Goal: Information Seeking & Learning: Learn about a topic

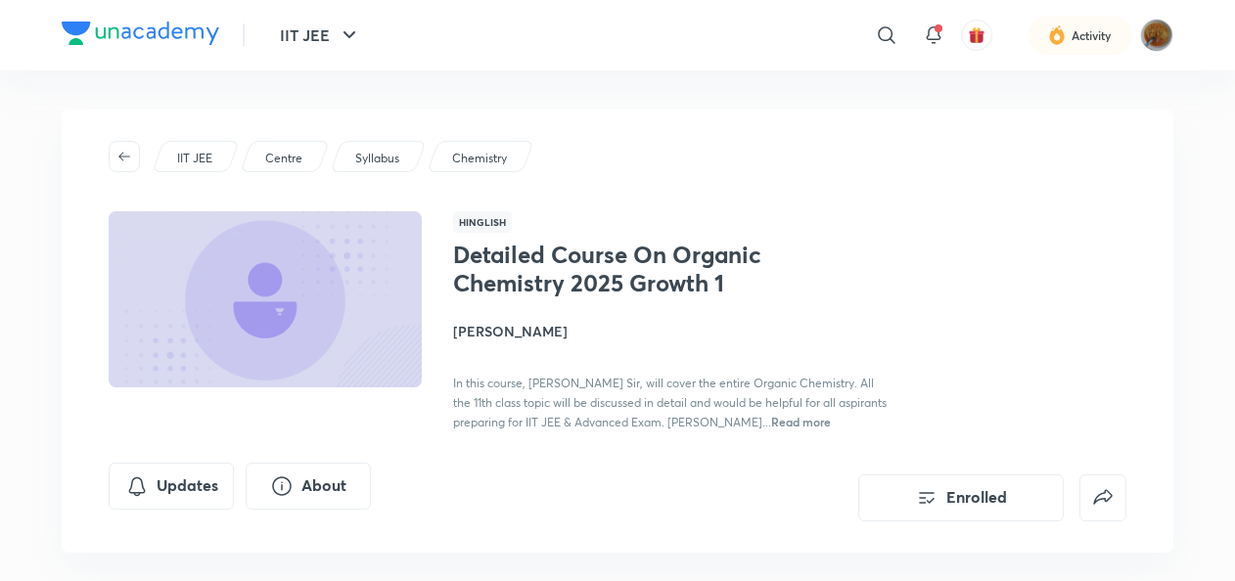
click at [199, 149] on div "IIT JEE" at bounding box center [196, 156] width 88 height 31
click at [217, 176] on div "IIT JEE Centre Syllabus Chemistry Hinglish Detailed Course On Organic Chemistry…" at bounding box center [617, 331] width 1111 height 443
click at [203, 158] on p "IIT JEE" at bounding box center [194, 159] width 35 height 18
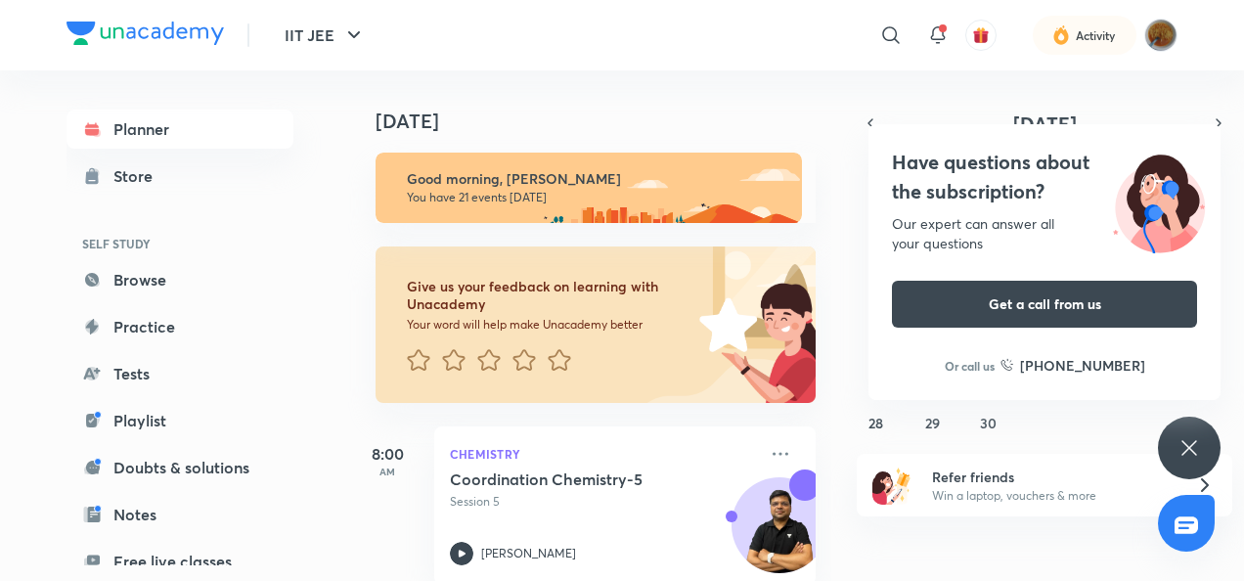
click at [1193, 457] on icon at bounding box center [1189, 447] width 23 height 23
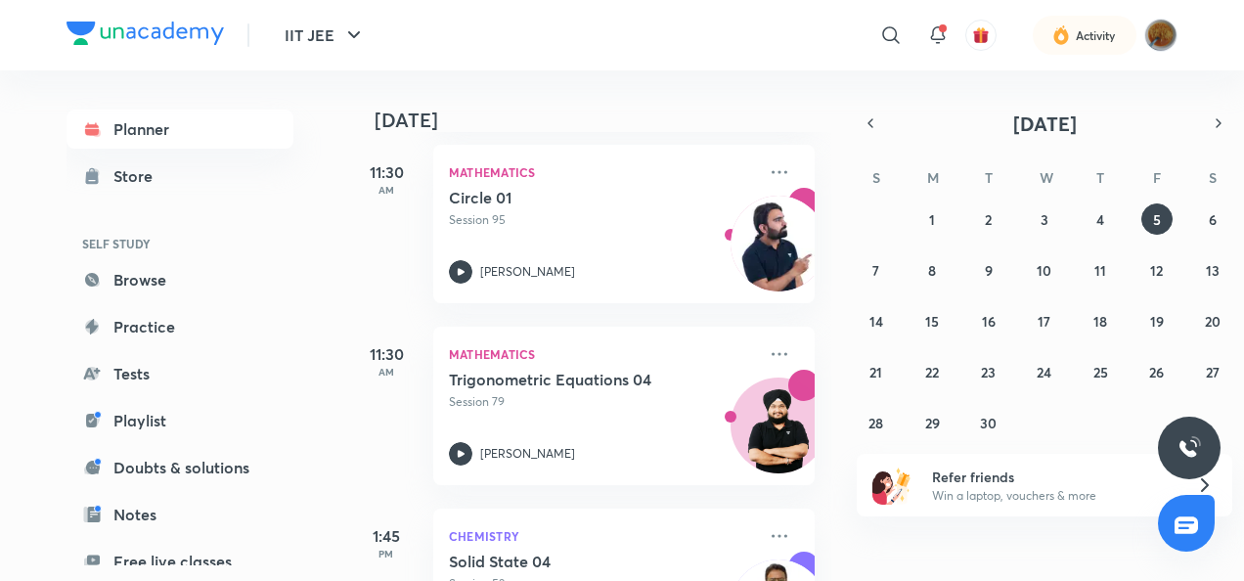
scroll to position [1686, 1]
click at [752, 414] on img at bounding box center [779, 434] width 94 height 94
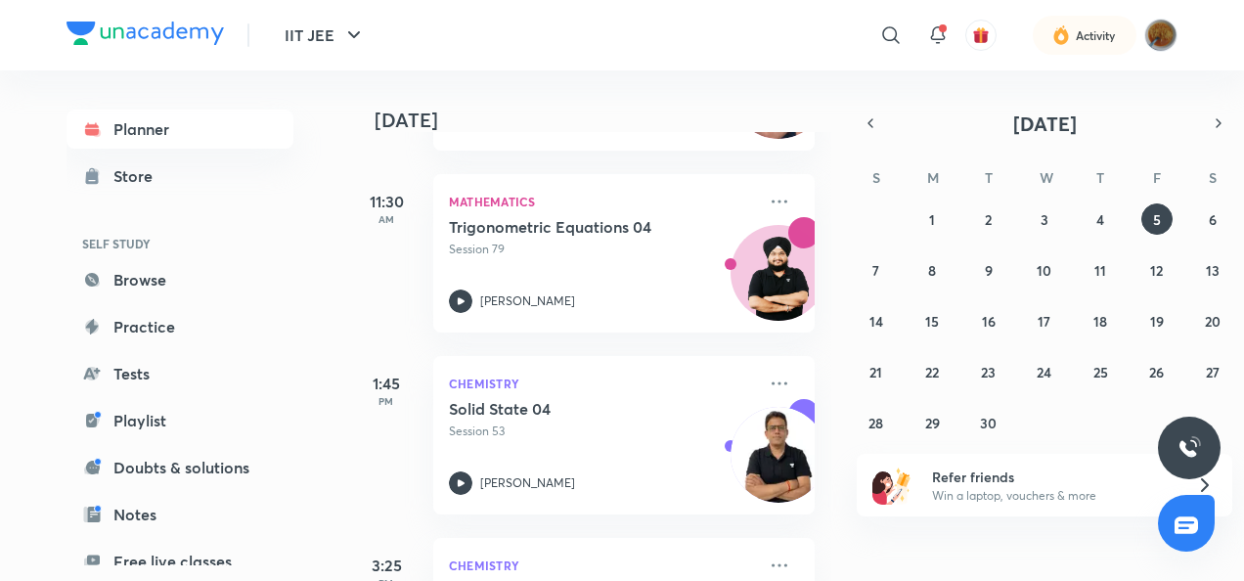
scroll to position [1838, 1]
drag, startPoint x: 742, startPoint y: 410, endPoint x: 393, endPoint y: 346, distance: 354.0
click at [393, 346] on div "1:45 PM Chemistry Solid State 04 Session 53 [PERSON_NAME]" at bounding box center [581, 423] width 468 height 182
click at [1103, 214] on abbr "4" at bounding box center [1101, 219] width 8 height 19
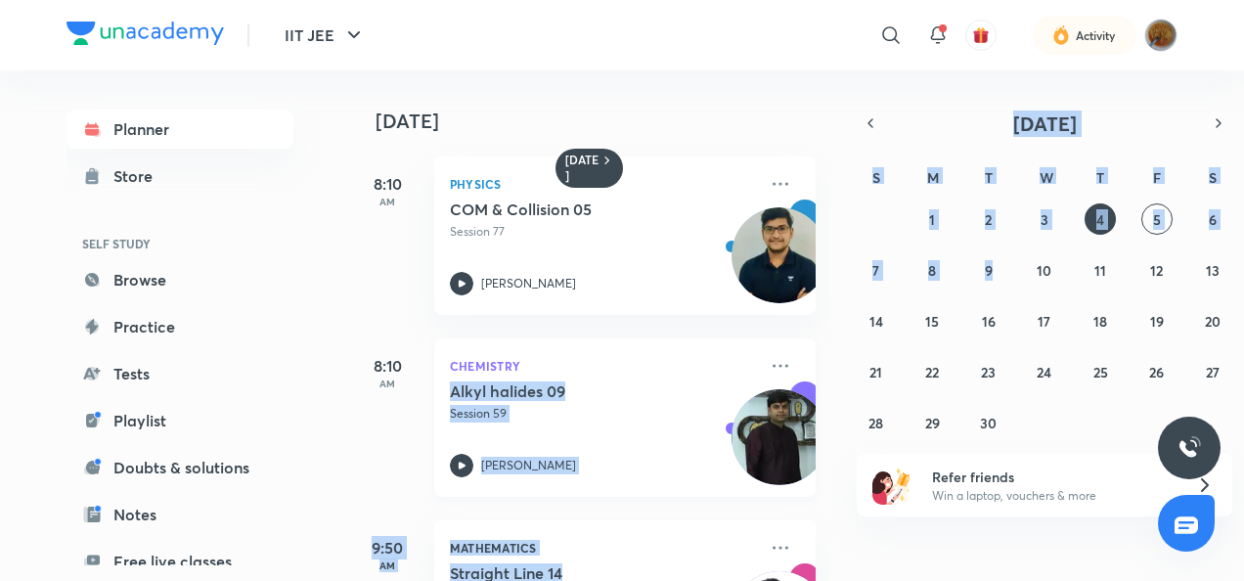
drag, startPoint x: 1017, startPoint y: 272, endPoint x: 749, endPoint y: 371, distance: 285.7
click at [749, 371] on div "[DATE] [DATE] 8:10 AM Physics COM & Collision 05 Session 77 [PERSON_NAME] 8:10 …" at bounding box center [763, 325] width 830 height 511
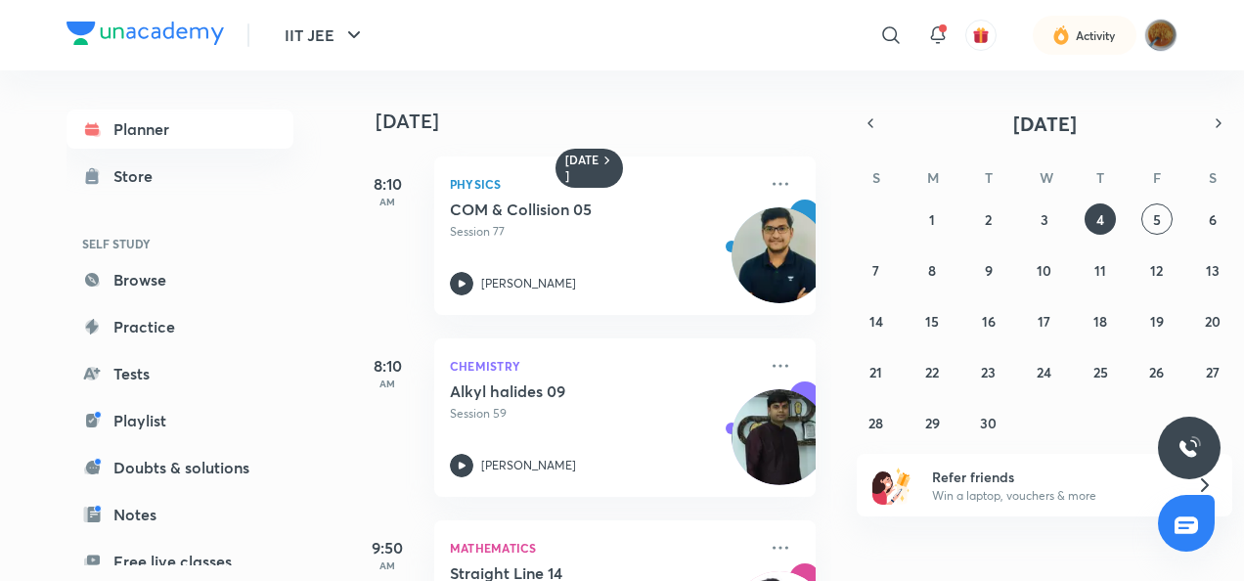
click at [350, 397] on div "8:10 AM" at bounding box center [387, 418] width 78 height 158
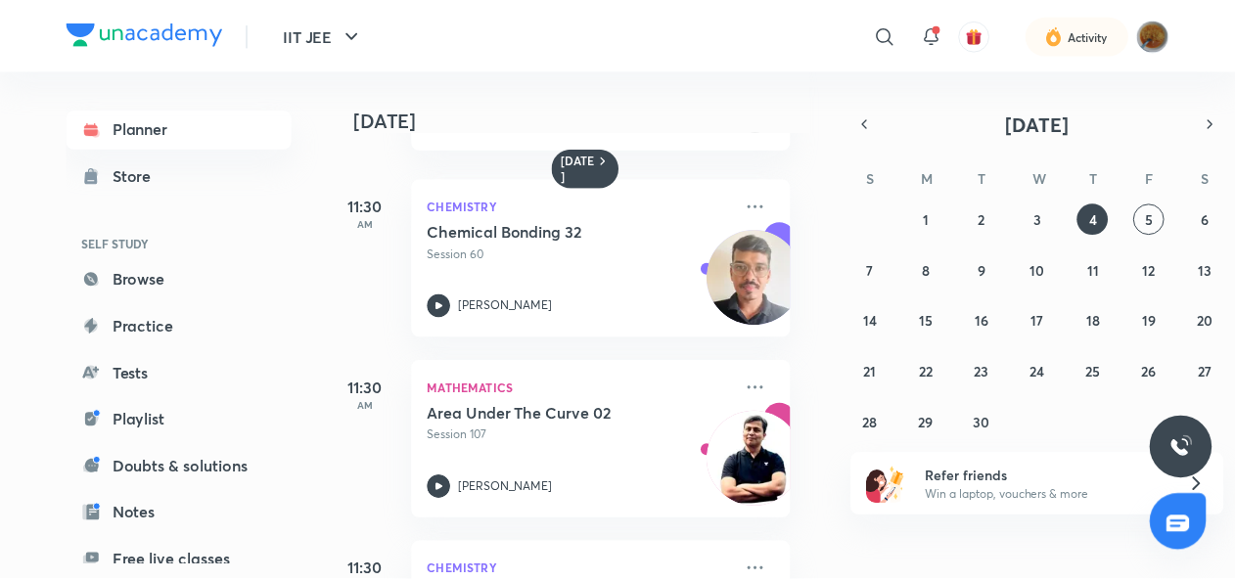
scroll to position [1211, 20]
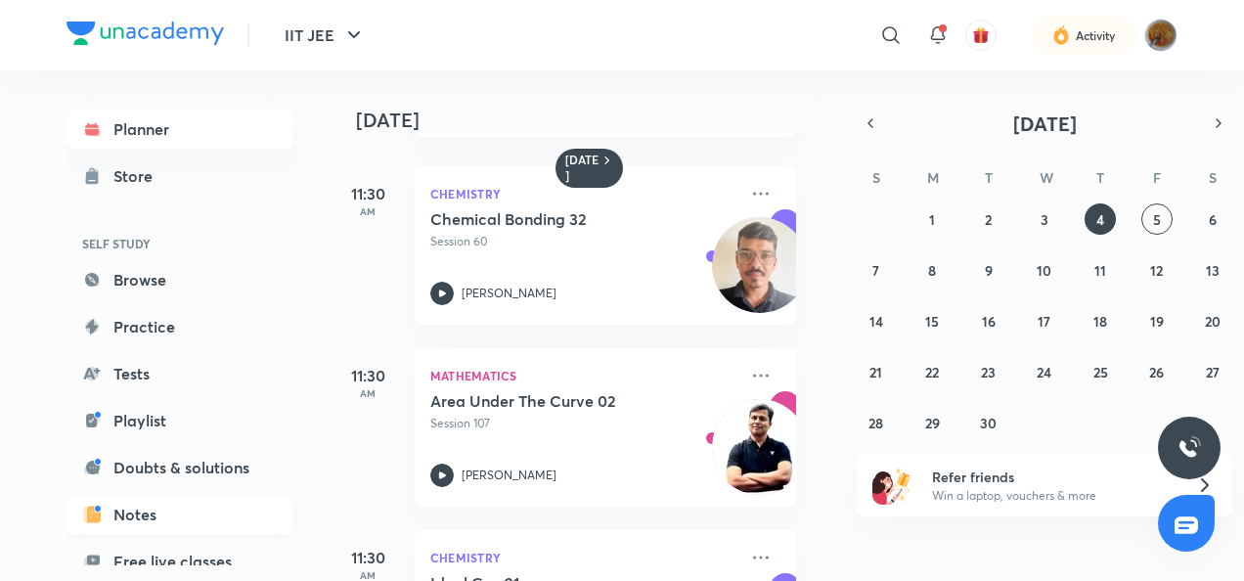
click at [187, 512] on link "Notes" at bounding box center [180, 514] width 227 height 39
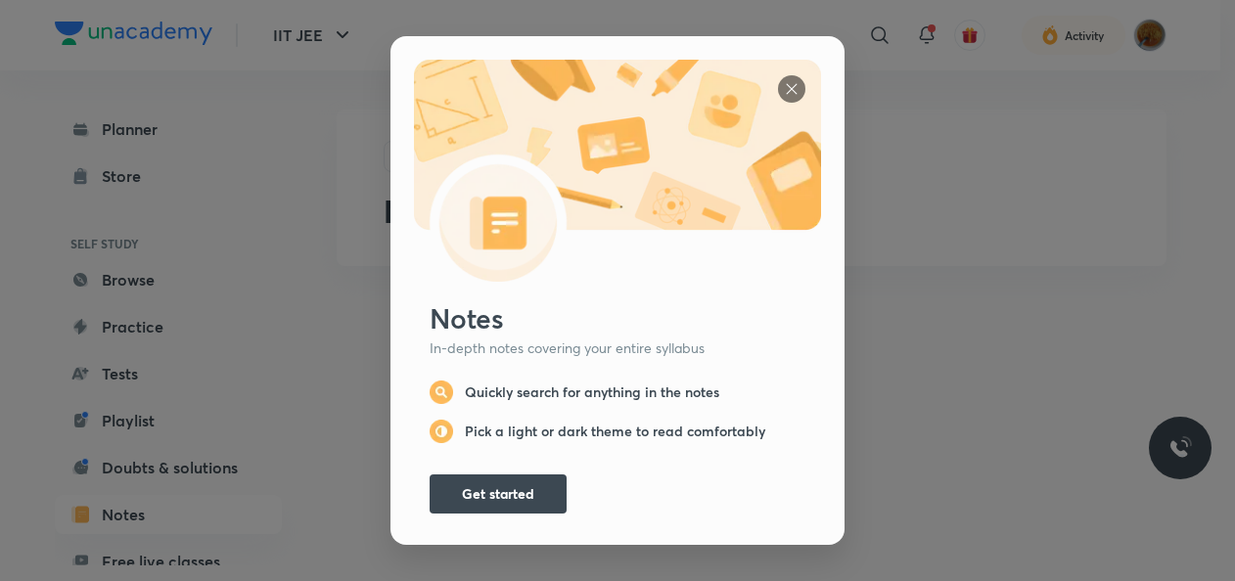
scroll to position [20, 0]
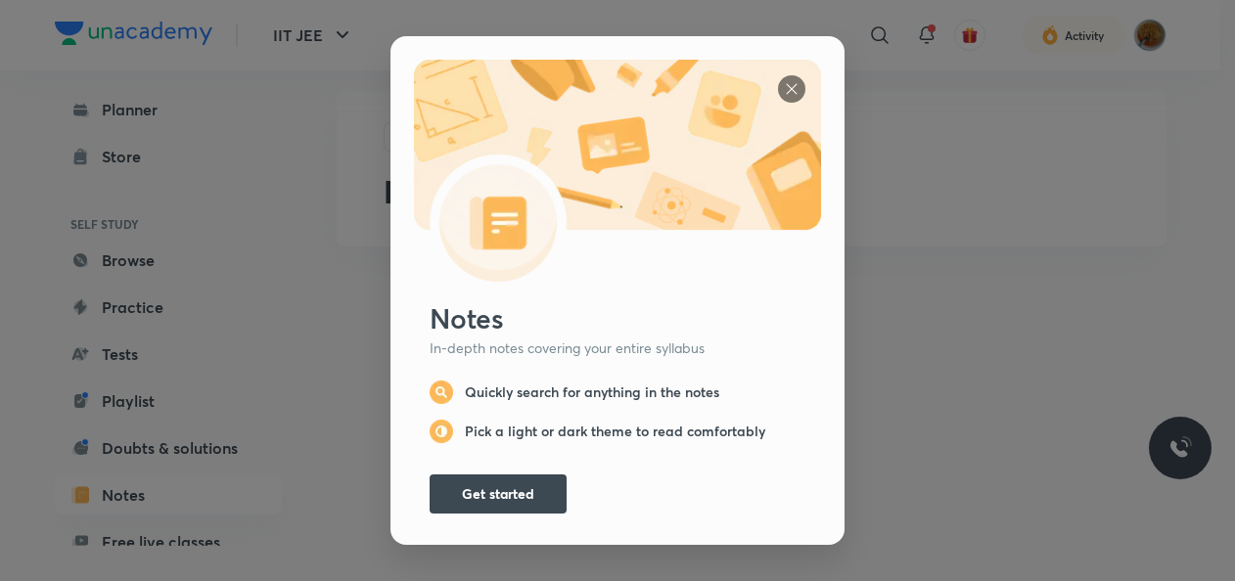
click at [321, 517] on div "Notes In-depth notes covering your entire syllabus Quickly search for anything …" at bounding box center [617, 290] width 1235 height 581
click at [491, 487] on button "Get started" at bounding box center [497, 492] width 137 height 39
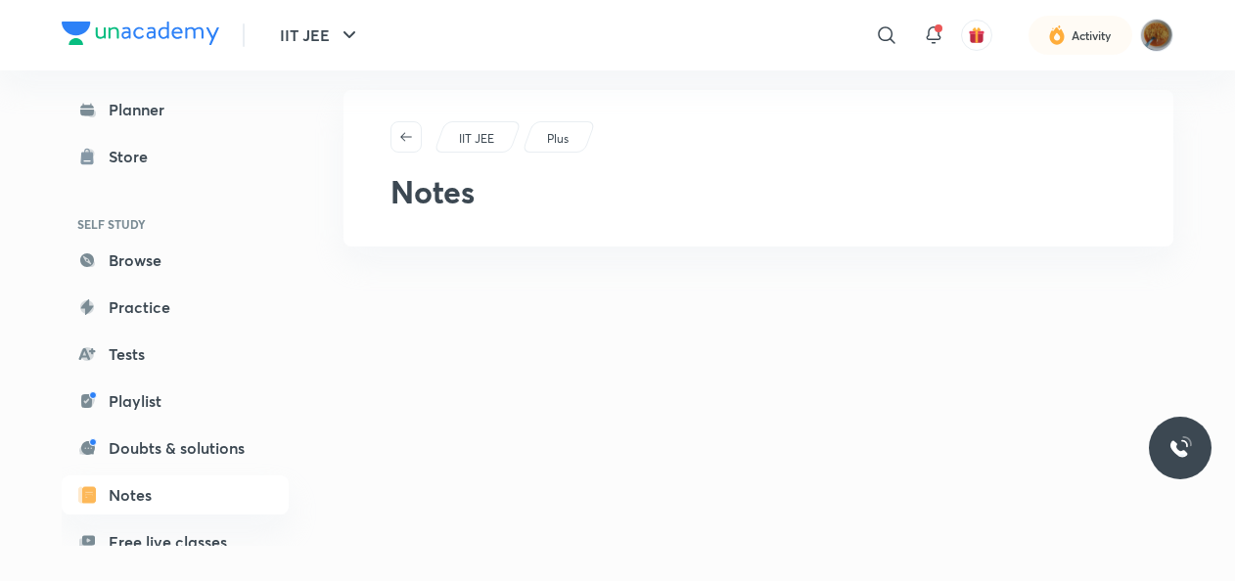
click at [482, 131] on p "IIT JEE" at bounding box center [476, 139] width 35 height 18
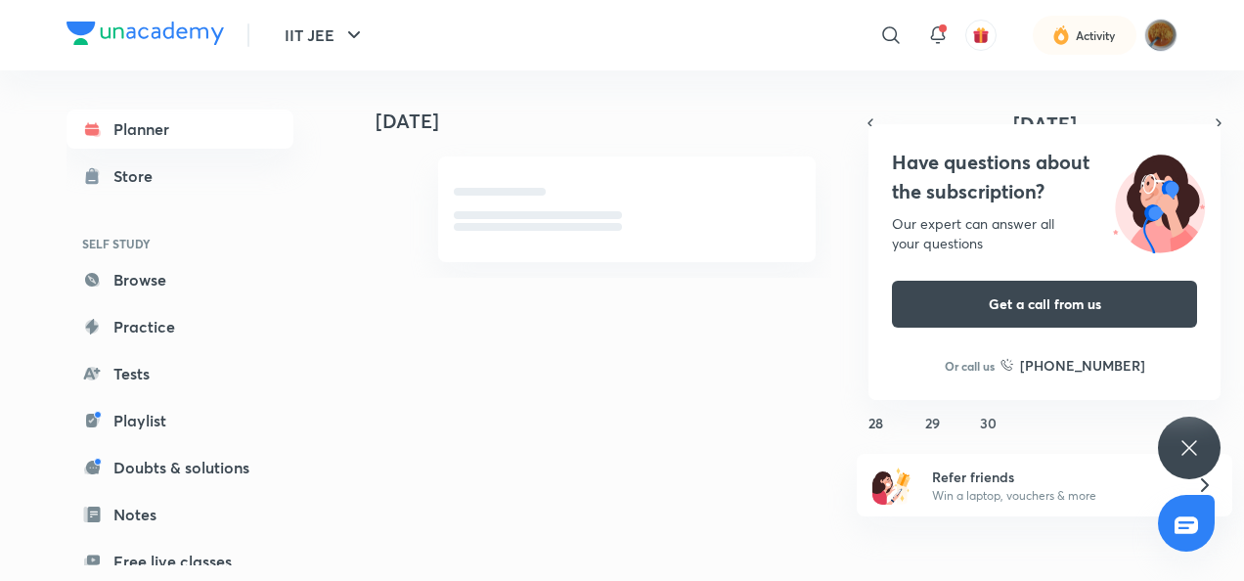
click at [1207, 450] on div "Have questions about the subscription? Our expert can answer all your questions…" at bounding box center [1189, 448] width 63 height 63
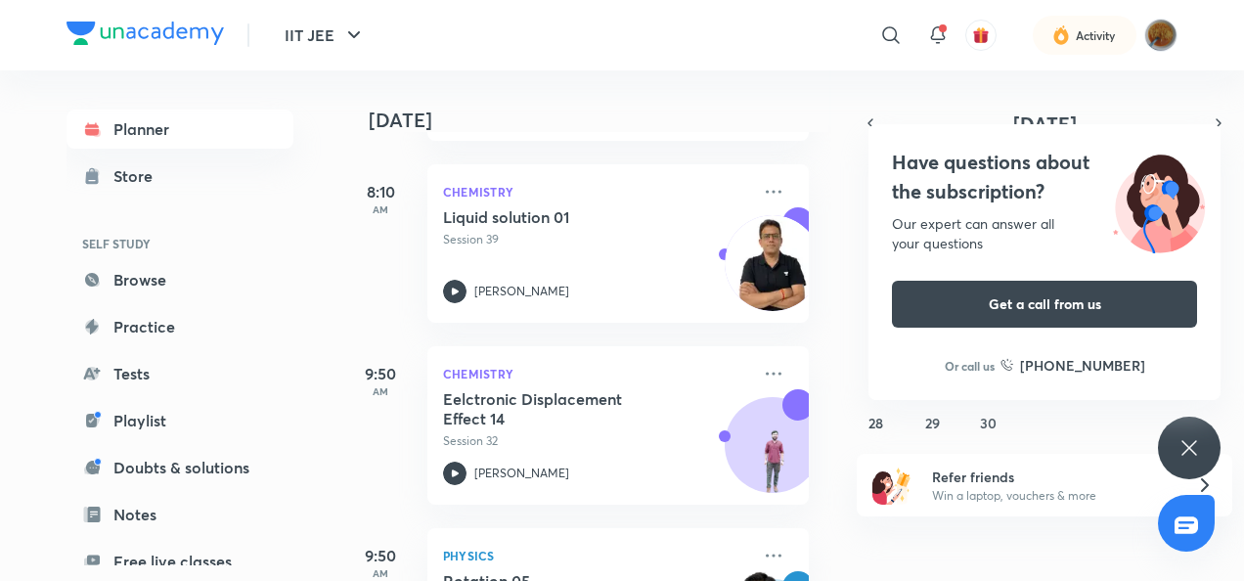
scroll to position [626, 7]
click at [1199, 440] on icon at bounding box center [1189, 447] width 23 height 23
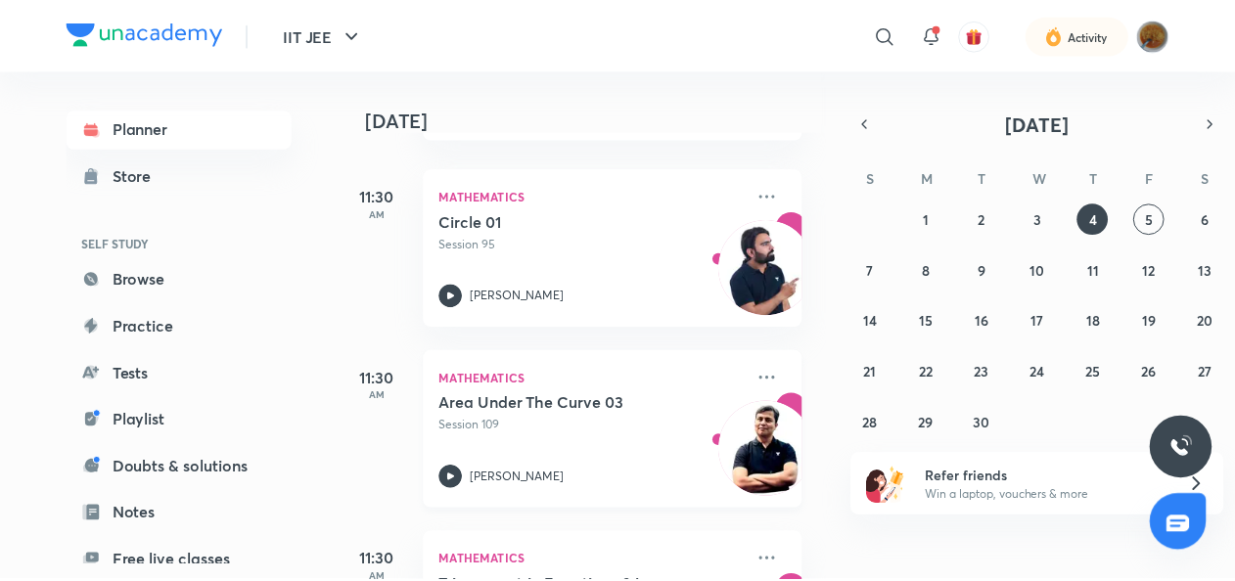
scroll to position [1419, 8]
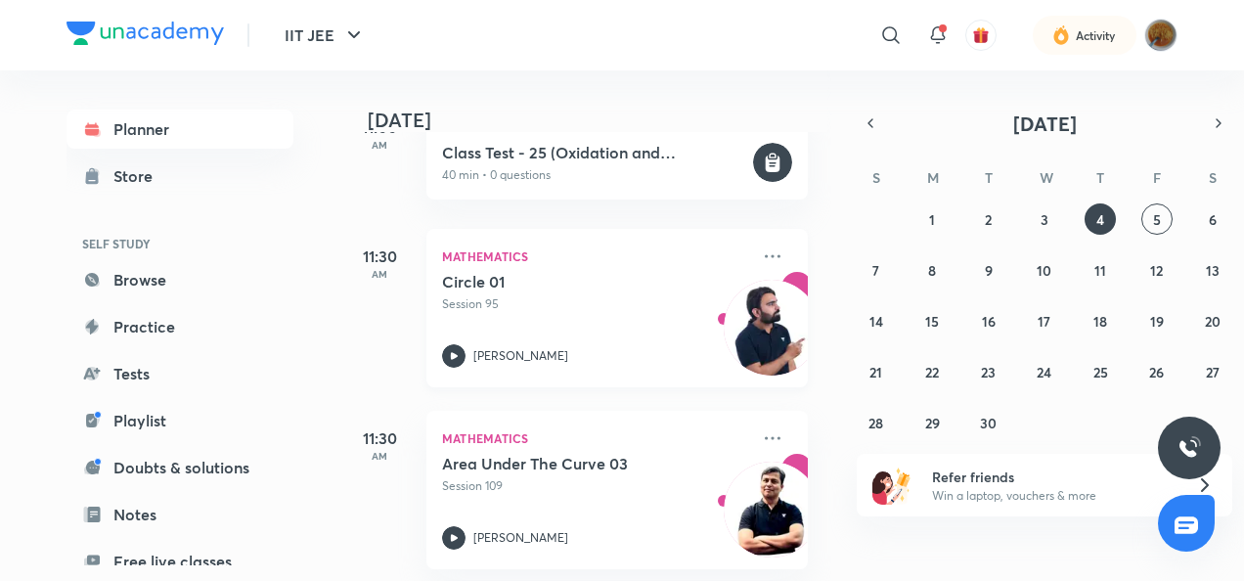
click at [754, 242] on div "Mathematics Circle 01 Session 95 [PERSON_NAME]" at bounding box center [618, 308] width 382 height 158
click at [761, 252] on icon at bounding box center [772, 256] width 23 height 23
click at [761, 254] on icon at bounding box center [772, 256] width 23 height 23
drag, startPoint x: 834, startPoint y: 367, endPoint x: 765, endPoint y: 256, distance: 130.0
click at [765, 256] on div "[DATE] Good morning, [PERSON_NAME] You have 21 events [DATE] Give us your feedb…" at bounding box center [794, 325] width 892 height 511
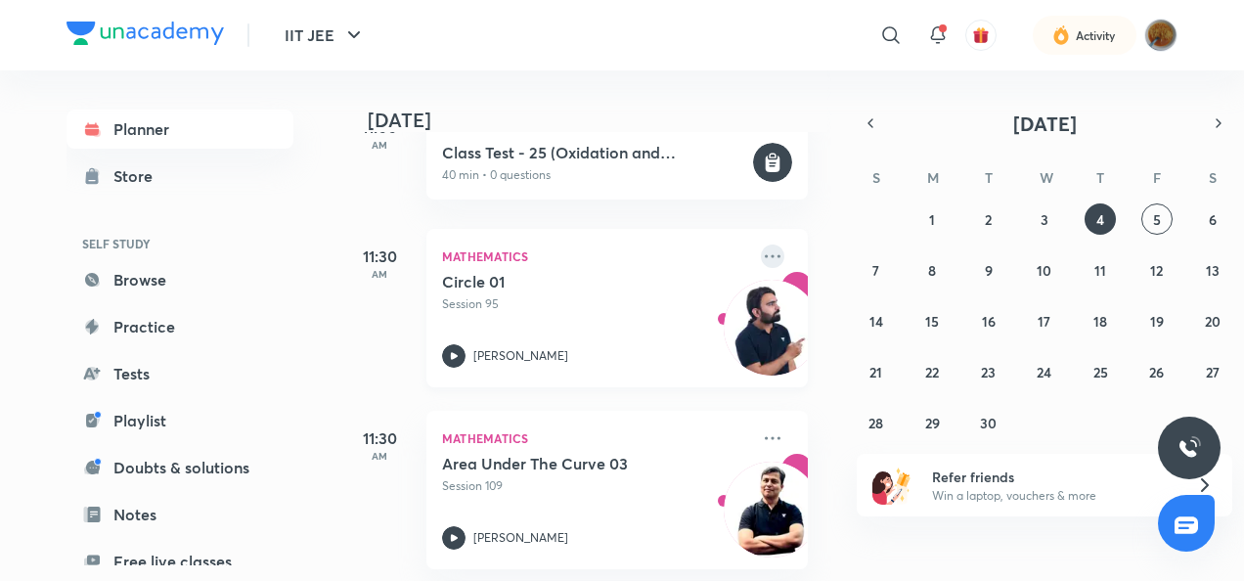
click at [765, 256] on icon at bounding box center [772, 256] width 23 height 23
click at [447, 341] on div "Circle 01 Session 95 [PERSON_NAME]" at bounding box center [595, 320] width 307 height 96
click at [452, 356] on icon at bounding box center [454, 355] width 7 height 7
click at [454, 362] on icon at bounding box center [453, 355] width 23 height 23
click at [761, 261] on icon at bounding box center [772, 256] width 23 height 23
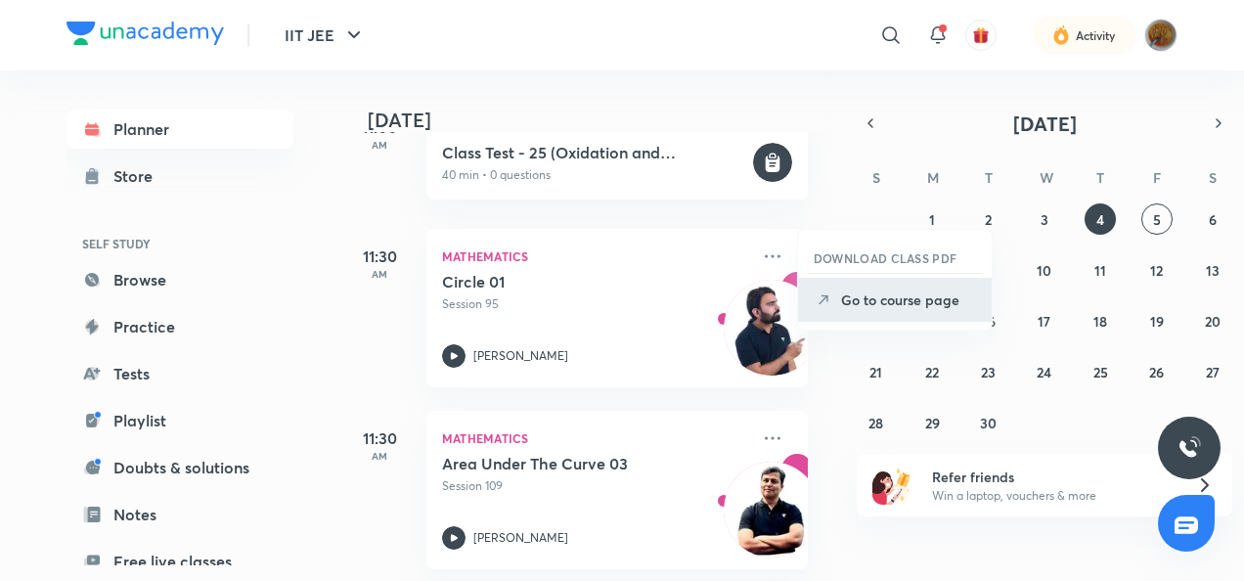
click at [898, 280] on li "Go to course page" at bounding box center [895, 300] width 194 height 44
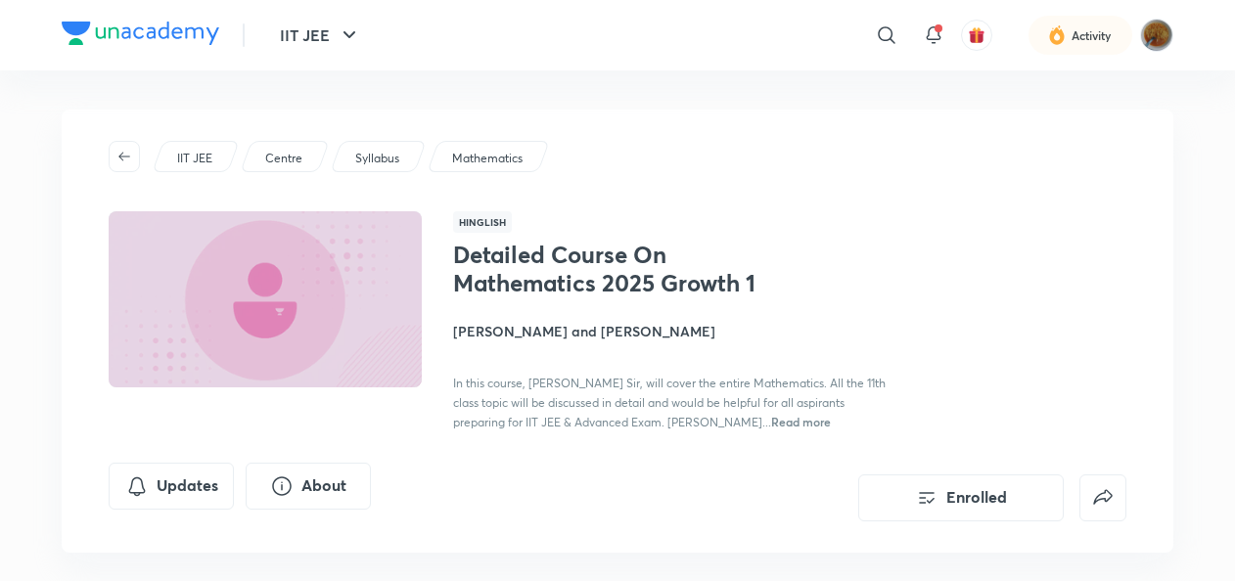
click at [898, 280] on div "Detailed Course On Mathematics 2025 Growth 1 [PERSON_NAME] and [PERSON_NAME] In…" at bounding box center [789, 336] width 673 height 191
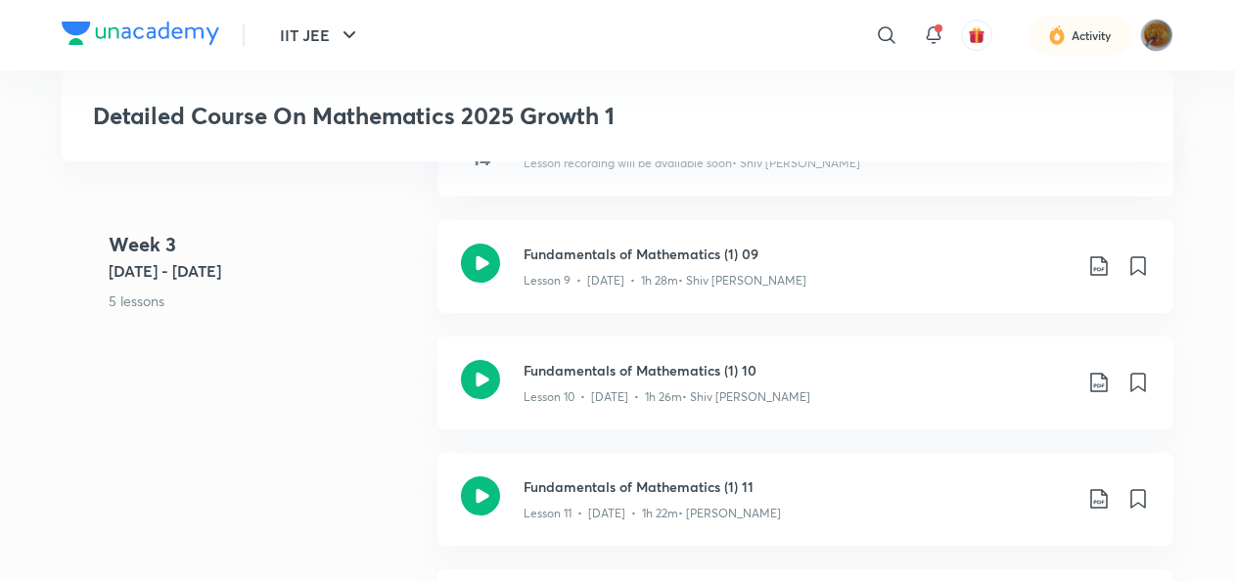
scroll to position [1815, 0]
